Goal: Information Seeking & Learning: Understand process/instructions

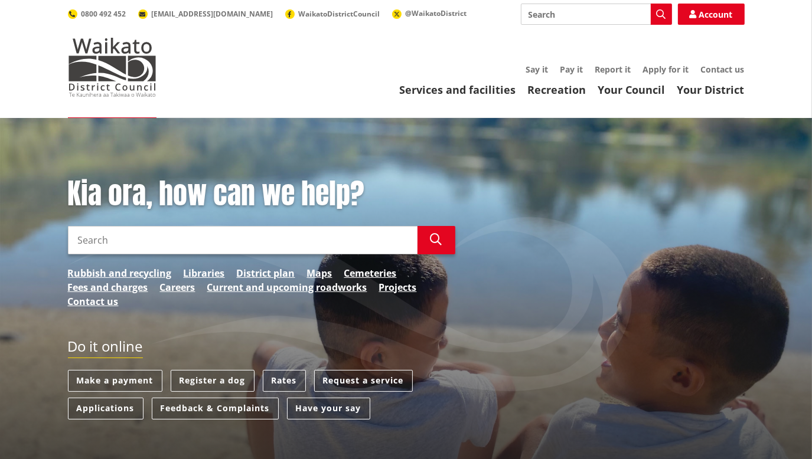
click at [156, 236] on input "Search" at bounding box center [243, 240] width 350 height 28
type input "elections voting"
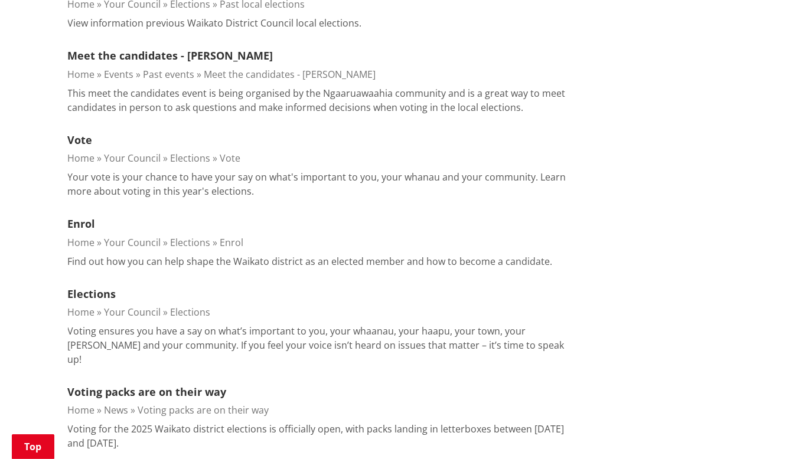
scroll to position [1619, 0]
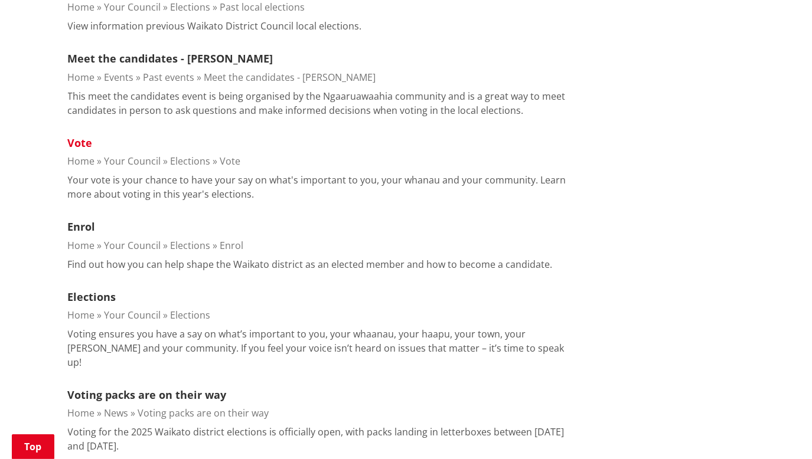
click at [84, 136] on link "Vote" at bounding box center [80, 143] width 25 height 14
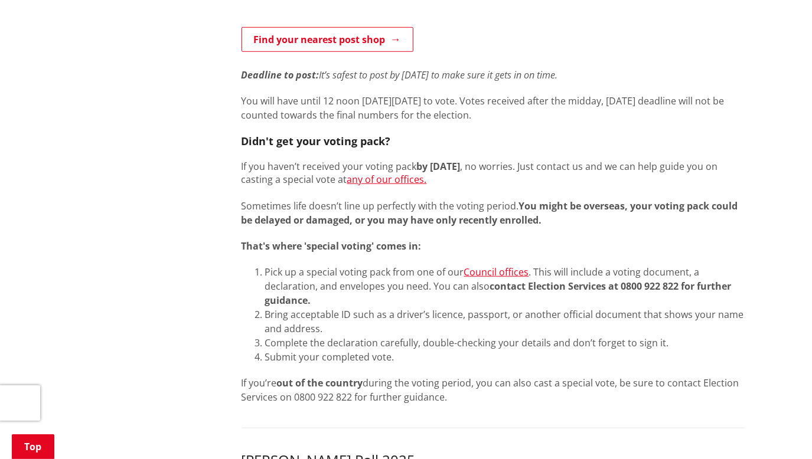
scroll to position [804, 0]
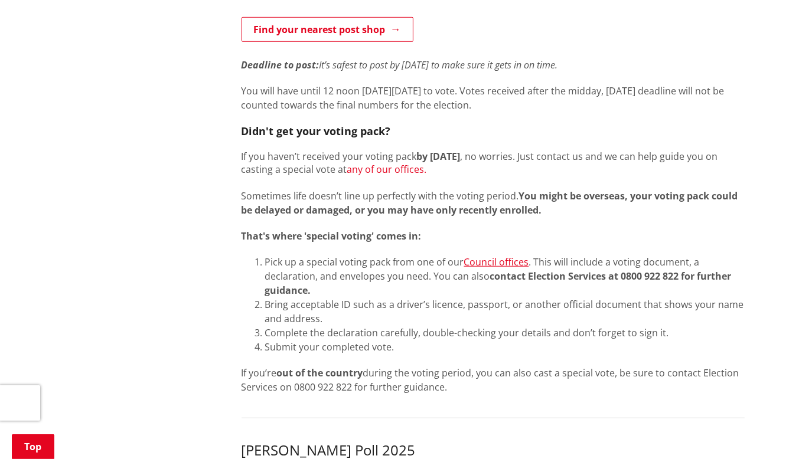
click at [400, 171] on link "any of our offices." at bounding box center [387, 169] width 80 height 13
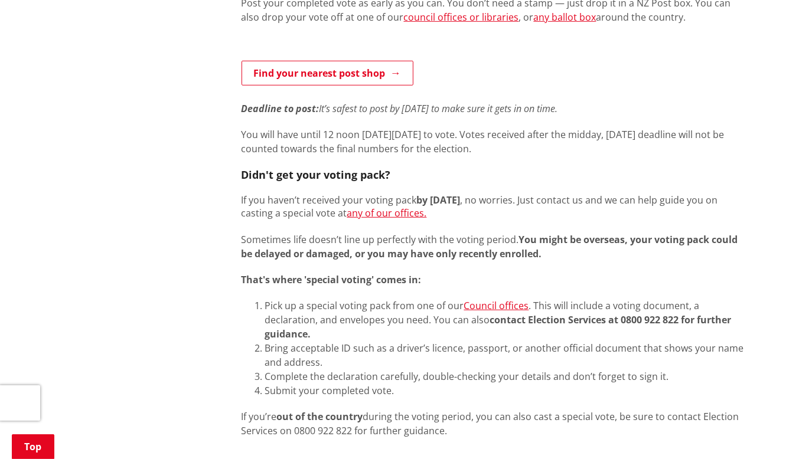
scroll to position [707, 0]
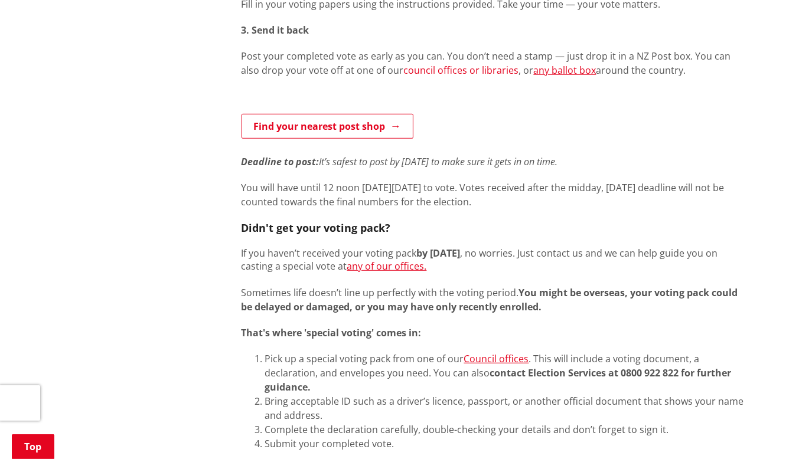
click at [449, 71] on link "council offices or libraries" at bounding box center [461, 70] width 115 height 13
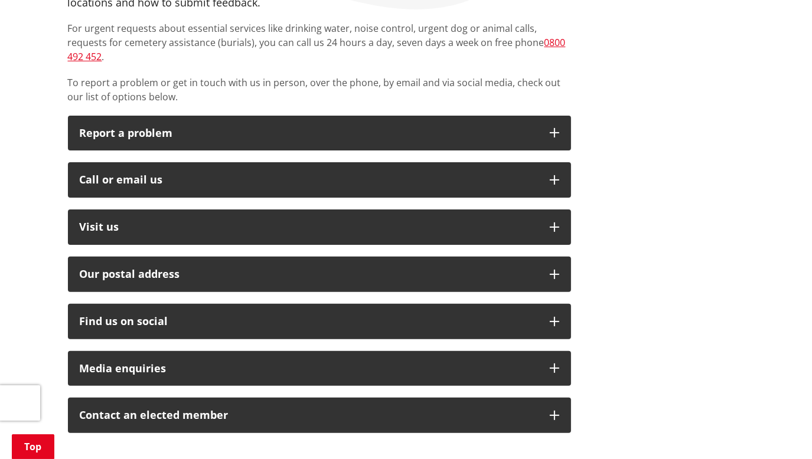
scroll to position [260, 0]
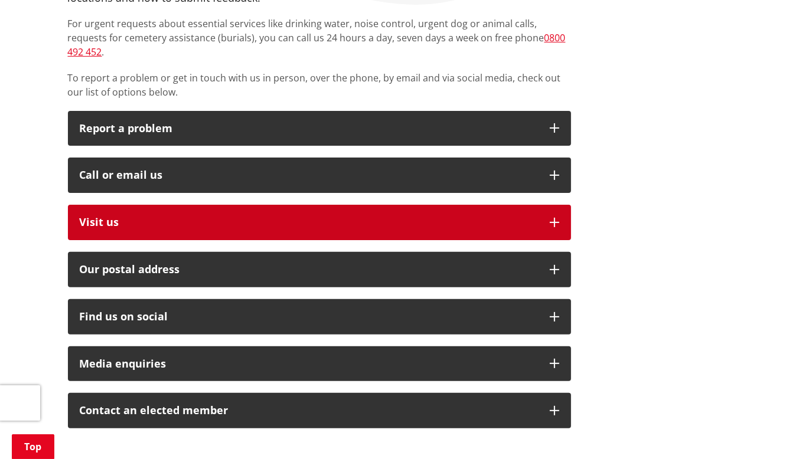
click at [551, 218] on icon "button" at bounding box center [554, 222] width 9 height 9
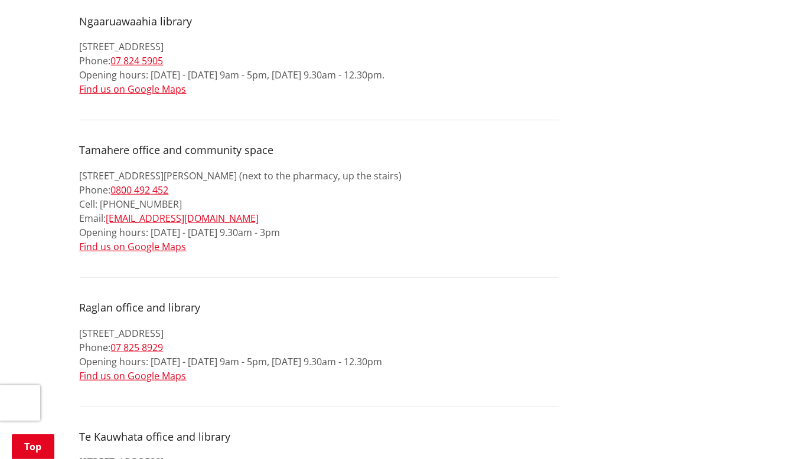
scroll to position [916, 0]
